Goal: Task Accomplishment & Management: Manage account settings

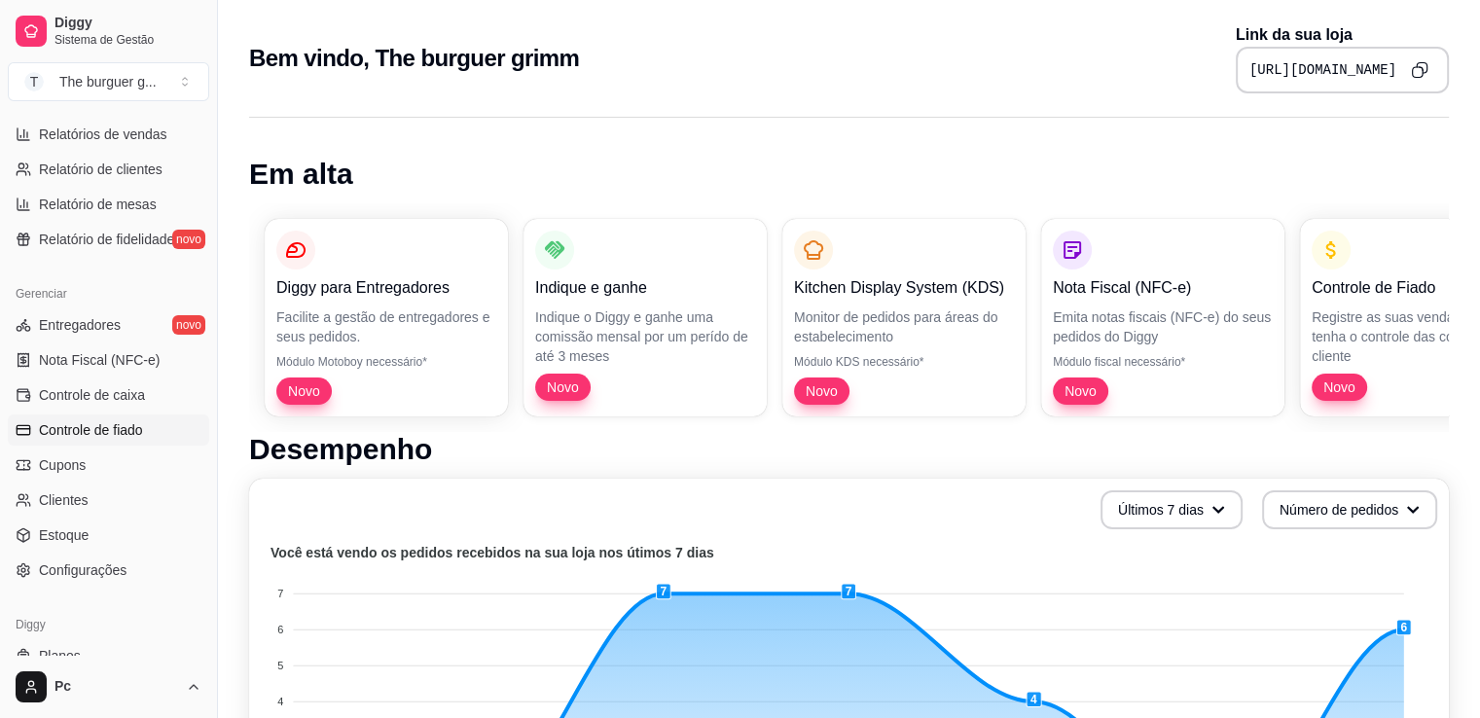
scroll to position [681, 0]
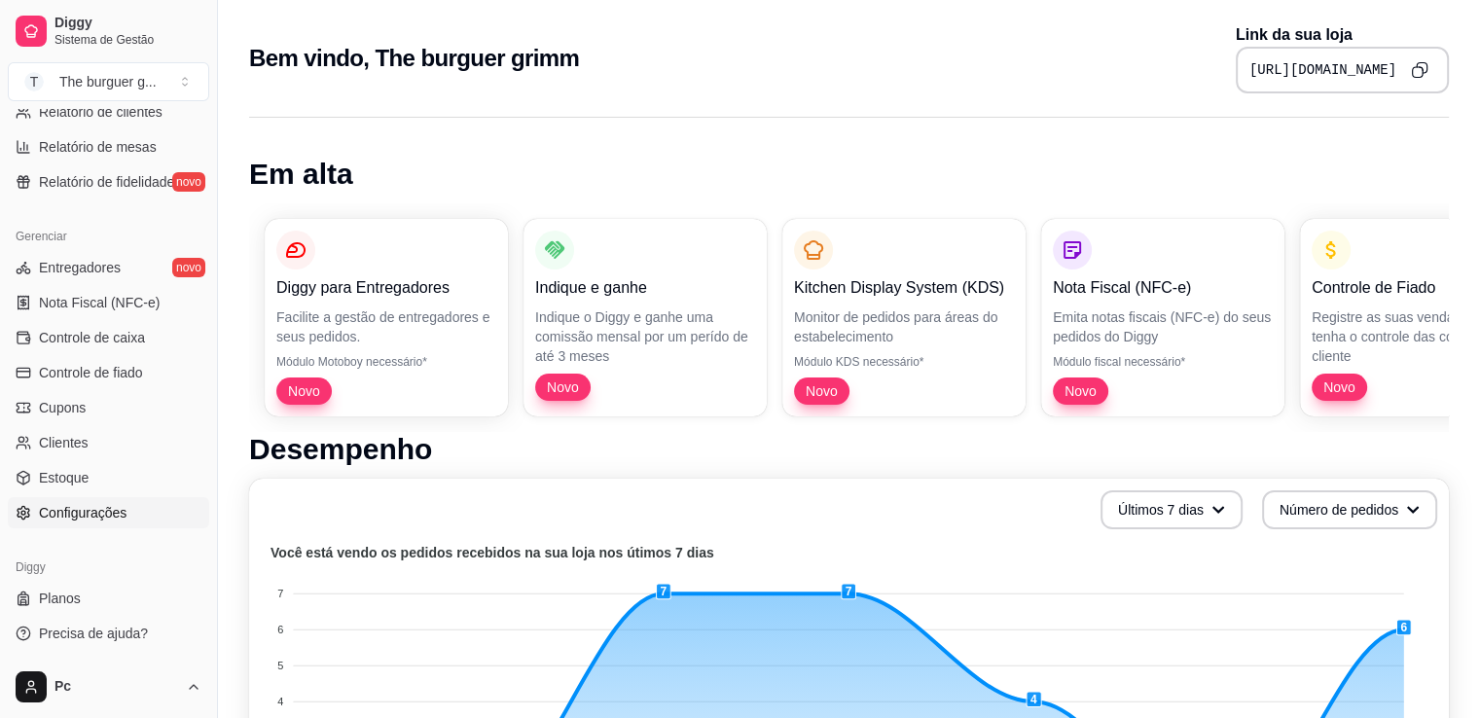
click at [101, 510] on span "Configurações" at bounding box center [83, 512] width 88 height 19
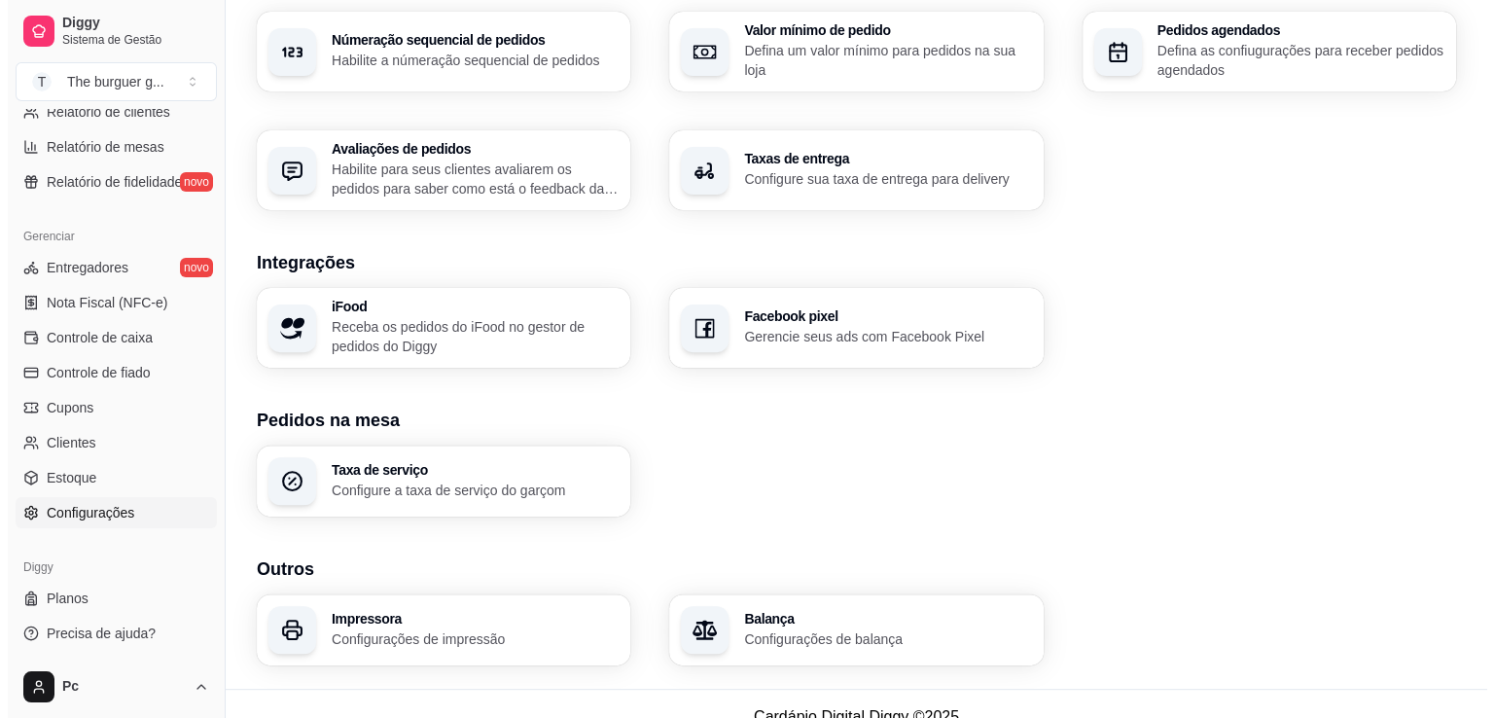
scroll to position [645, 0]
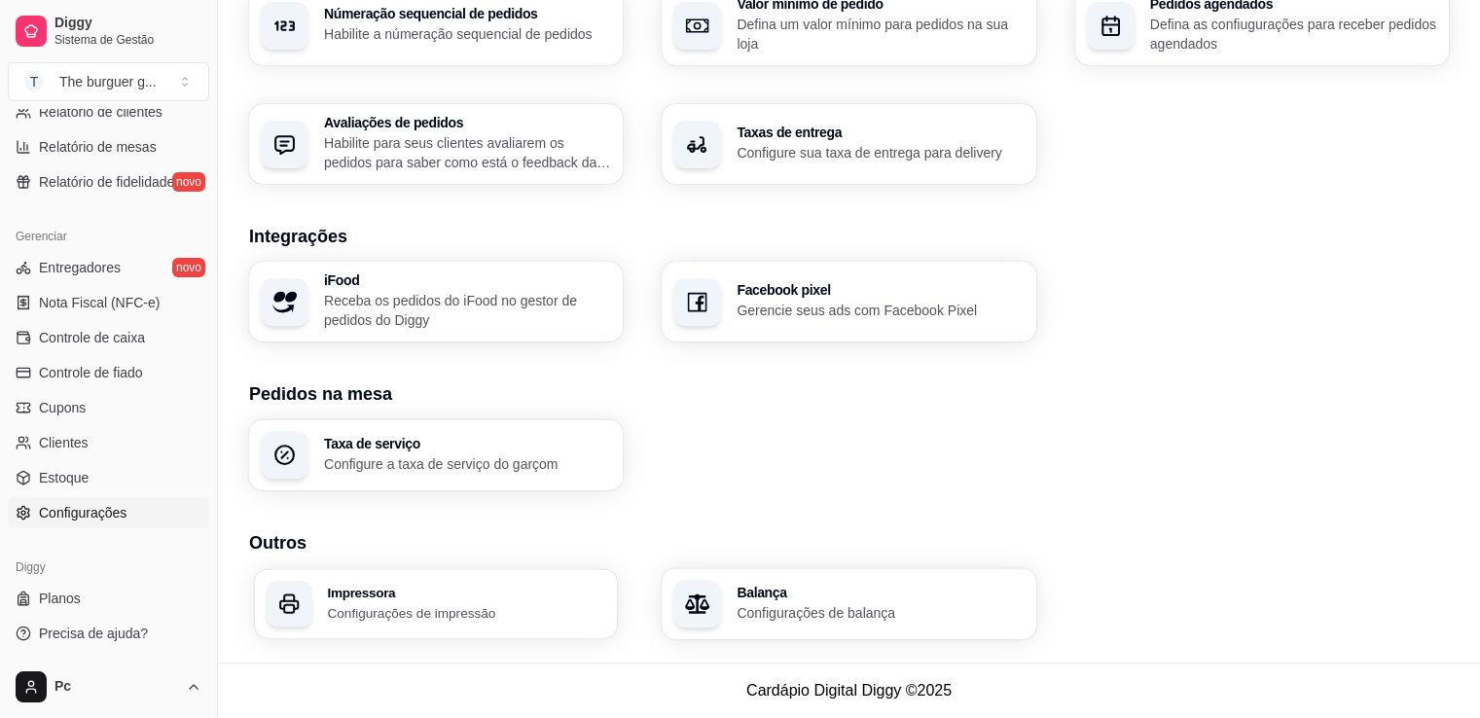
click at [409, 631] on div "Impressora Configurações de impressão" at bounding box center [436, 603] width 363 height 69
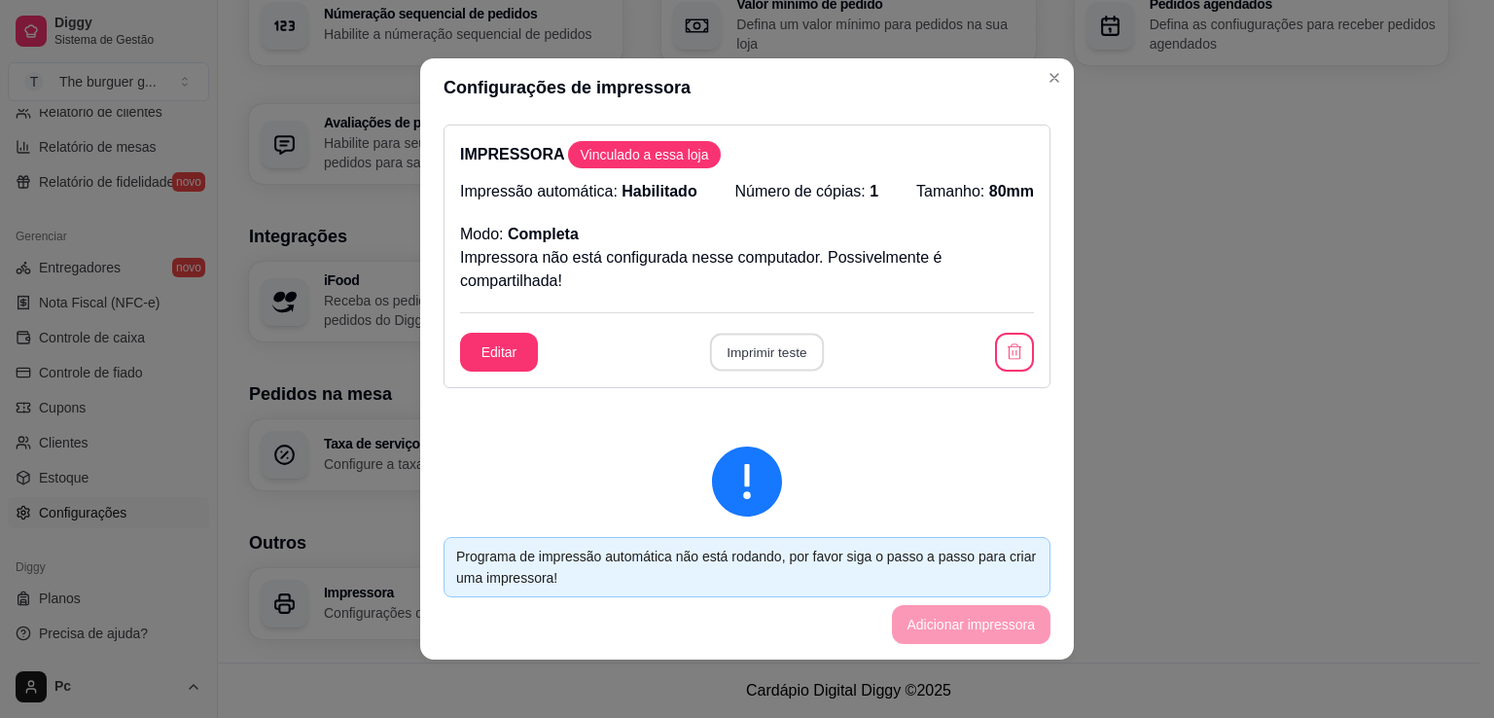
click at [727, 351] on button "Imprimir teste" at bounding box center [766, 353] width 114 height 38
click at [500, 330] on div "IMPRESSORA Vinculado a essa loja Impressão automática: Habilitado Número de cóp…" at bounding box center [747, 257] width 607 height 264
click at [485, 345] on button "Editar" at bounding box center [499, 353] width 76 height 38
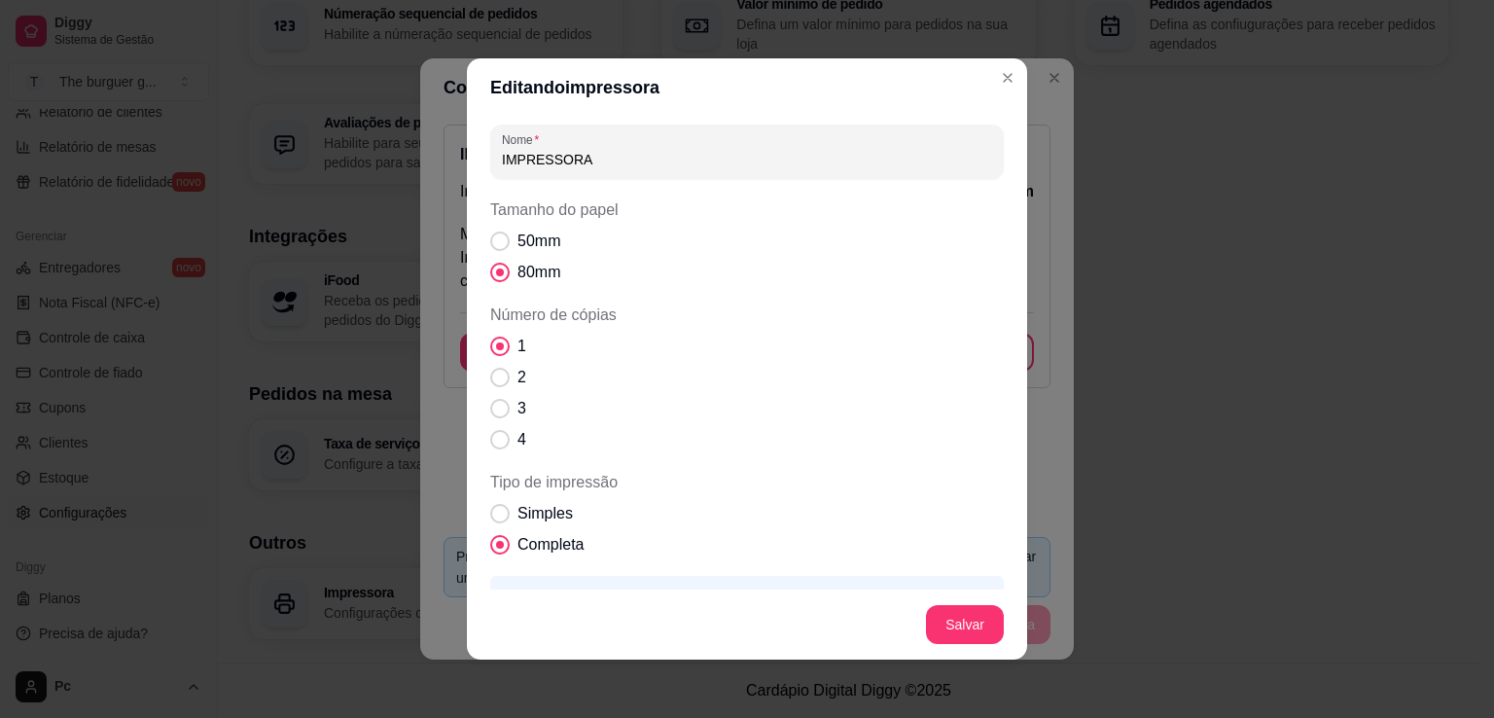
click at [616, 163] on input "IMPRESSORA" at bounding box center [747, 159] width 490 height 19
click at [646, 133] on div "IMPRESSORA" at bounding box center [747, 151] width 490 height 39
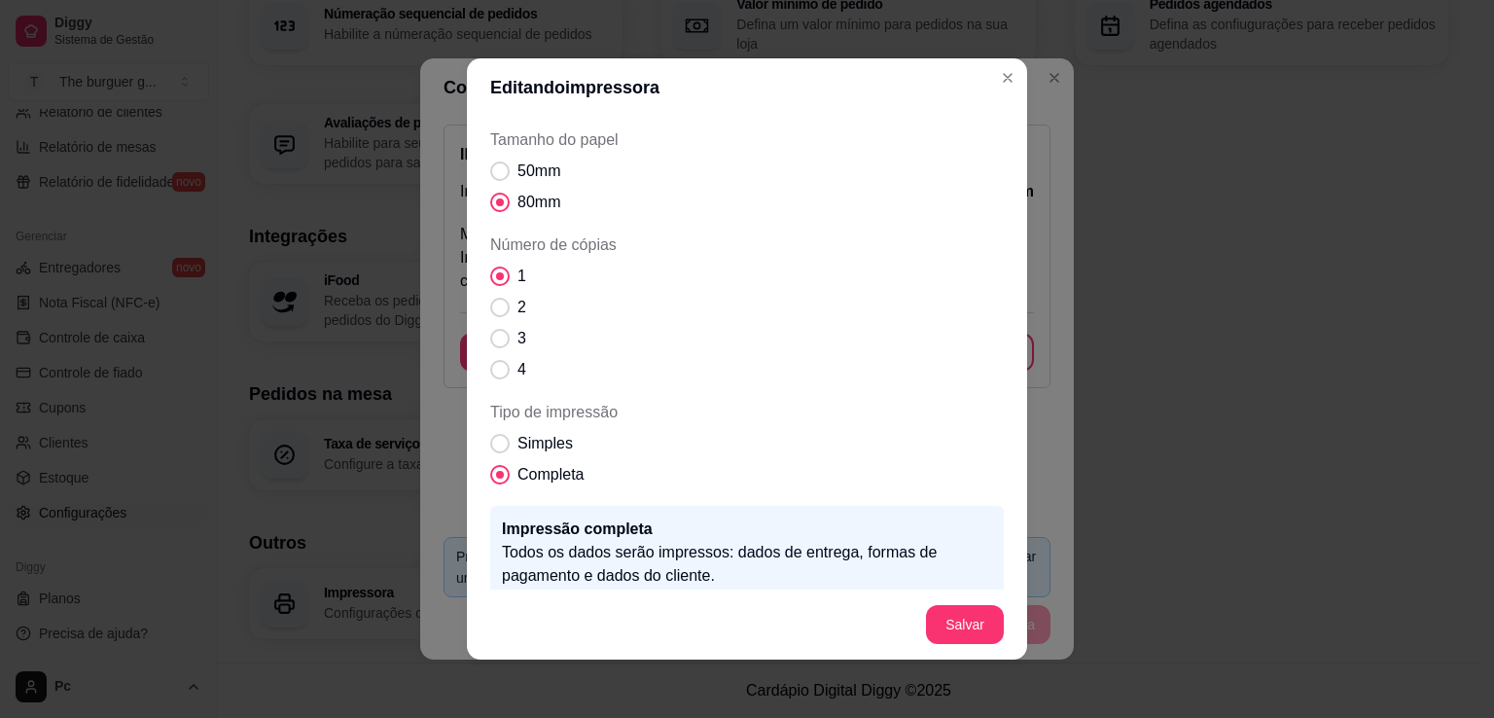
scroll to position [163, 0]
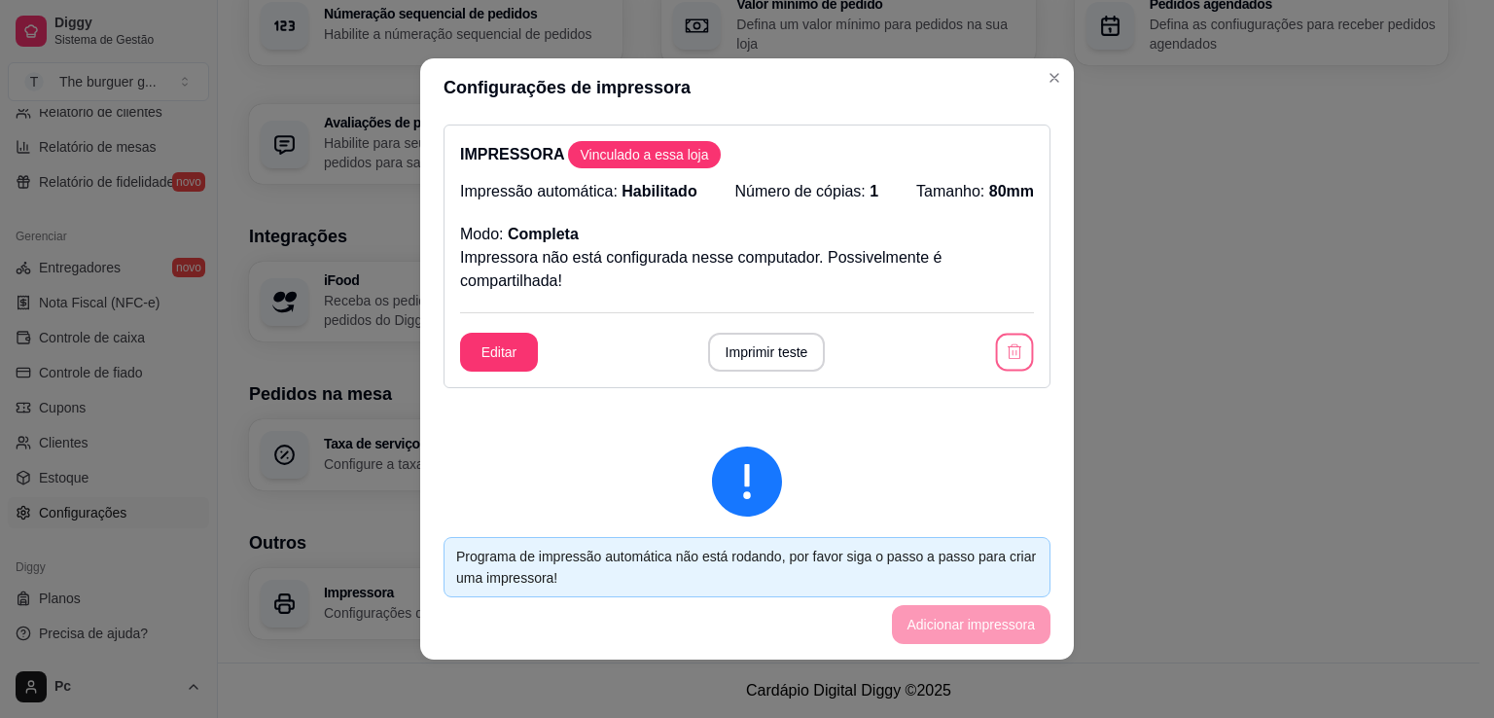
click at [996, 342] on button "button" at bounding box center [1015, 353] width 38 height 38
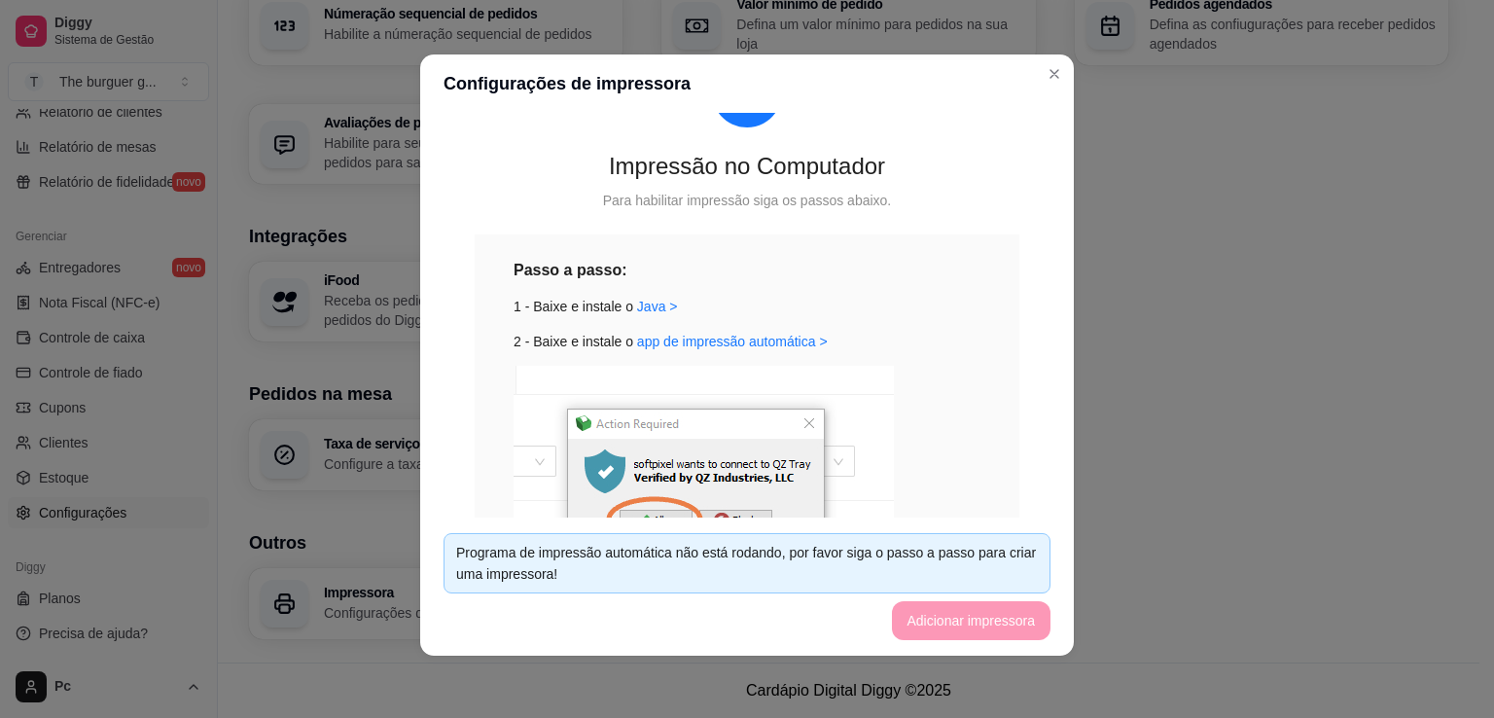
scroll to position [91, 0]
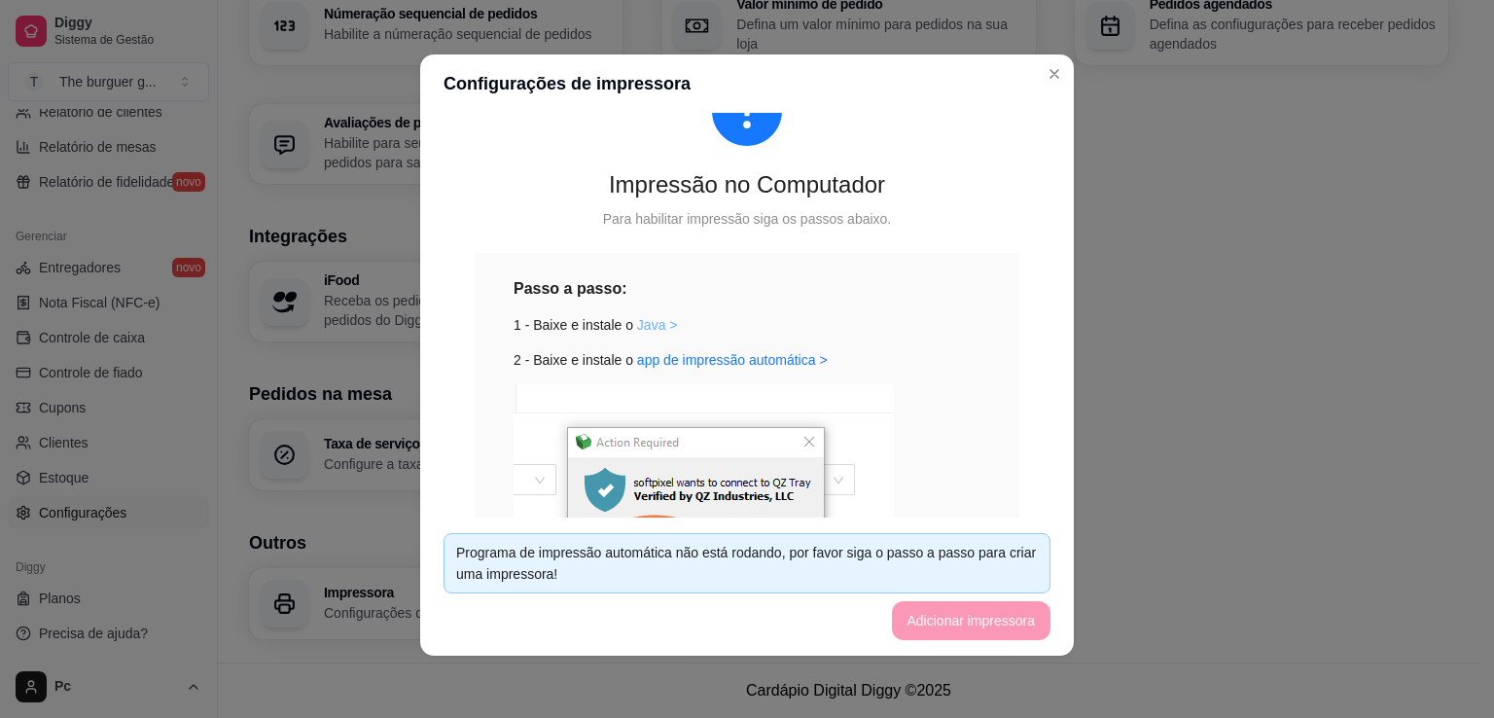
click at [641, 328] on link "Java >" at bounding box center [657, 325] width 41 height 16
click at [761, 366] on link "app de impressão automática >" at bounding box center [732, 360] width 191 height 16
